Goal: Transaction & Acquisition: Purchase product/service

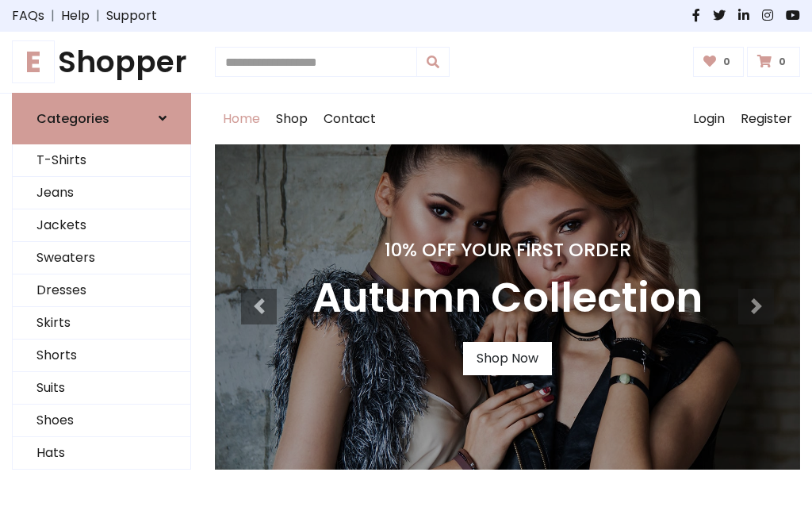
click at [406, 261] on h4 "10% Off Your First Order" at bounding box center [507, 250] width 390 height 22
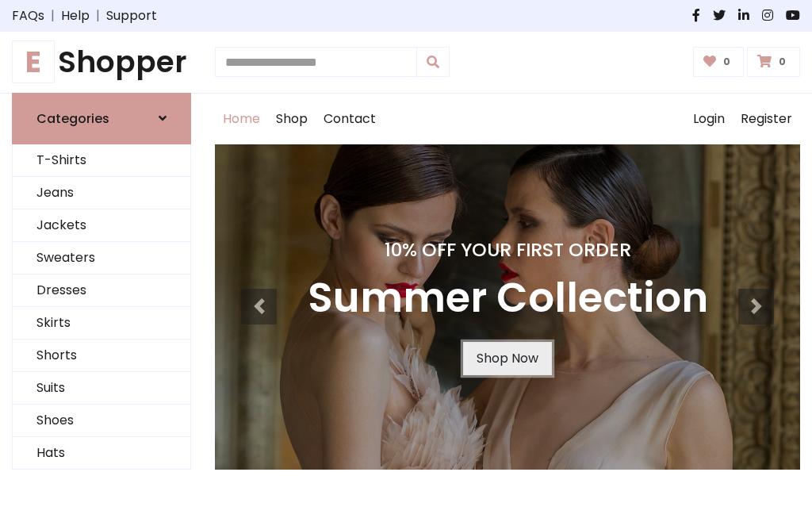
click at [507, 358] on link "Shop Now" at bounding box center [507, 358] width 89 height 33
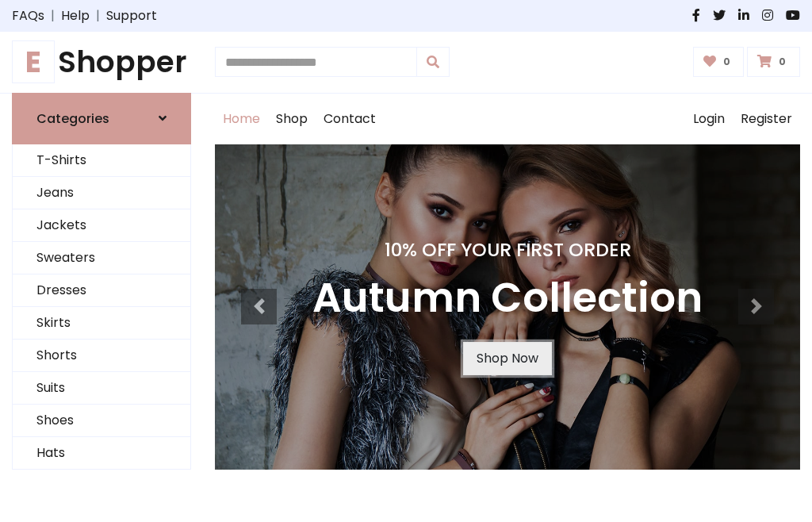
click at [507, 358] on link "Shop Now" at bounding box center [507, 358] width 89 height 33
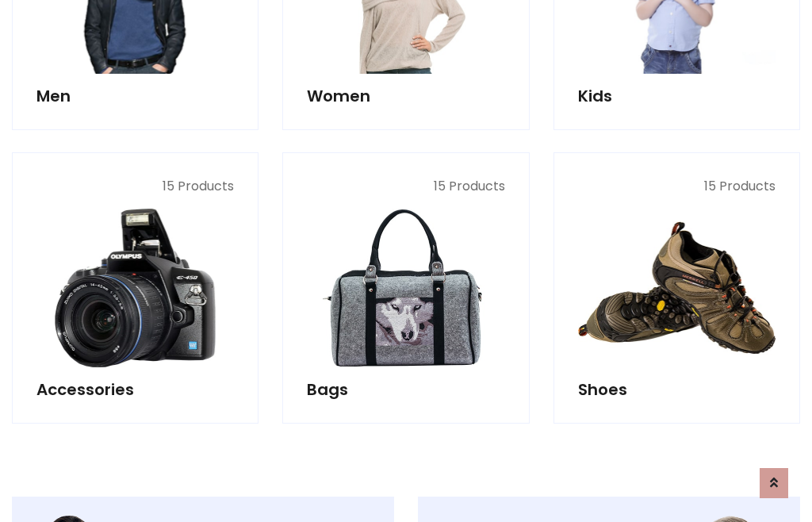
scroll to position [1581, 0]
